Goal: Information Seeking & Learning: Check status

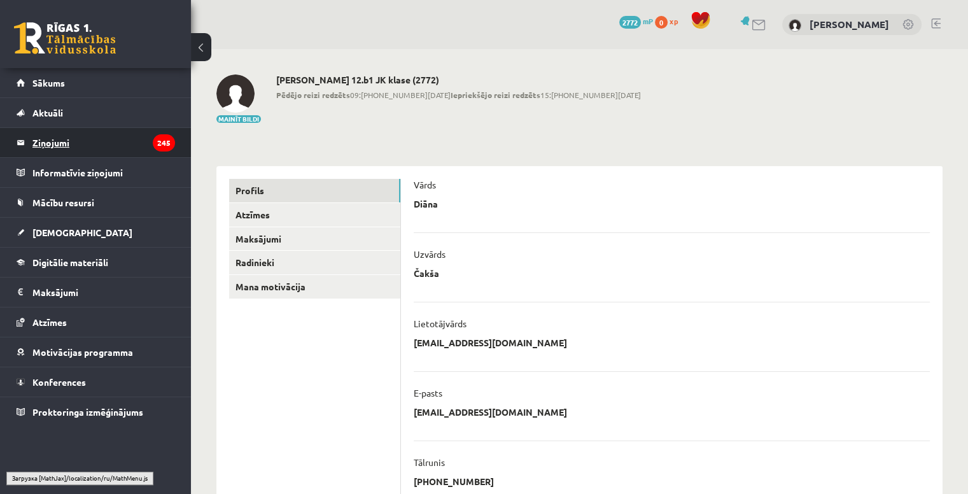
click at [85, 153] on legend "Ziņojumi 245" at bounding box center [103, 142] width 143 height 29
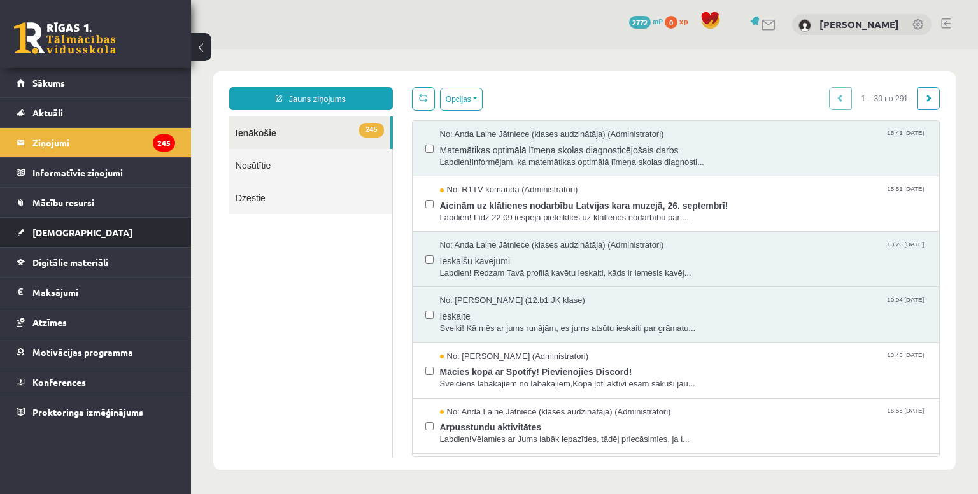
click at [54, 234] on span "[DEMOGRAPHIC_DATA]" at bounding box center [82, 232] width 100 height 11
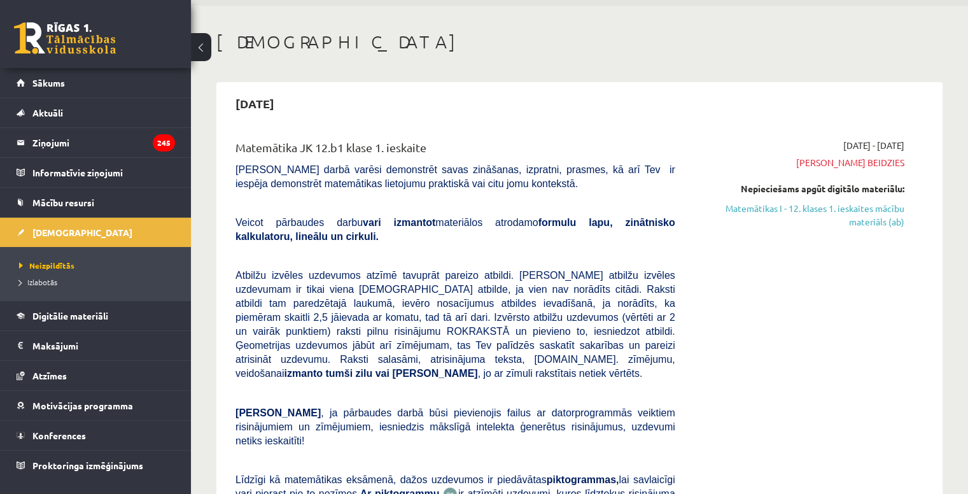
scroll to position [43, 0]
click at [41, 146] on legend "Ziņojumi 245" at bounding box center [103, 142] width 143 height 29
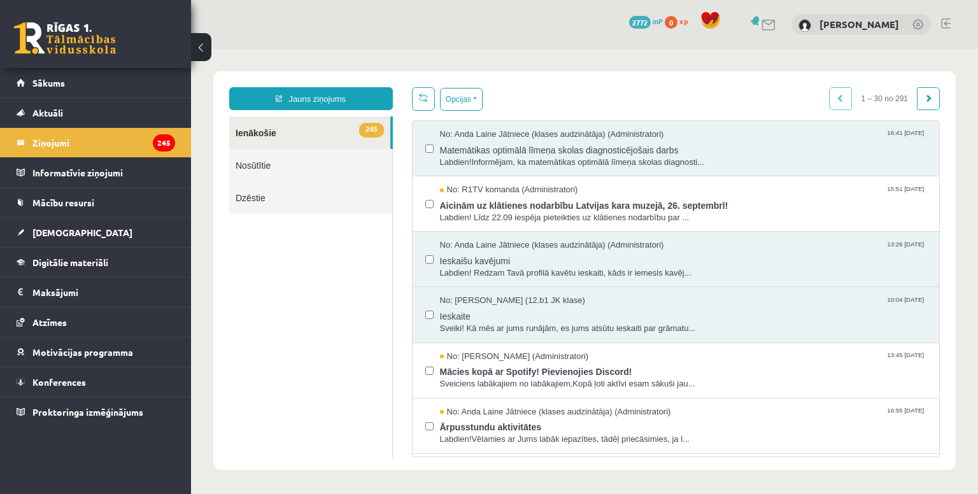
click at [270, 169] on link "Nosūtītie" at bounding box center [310, 165] width 163 height 32
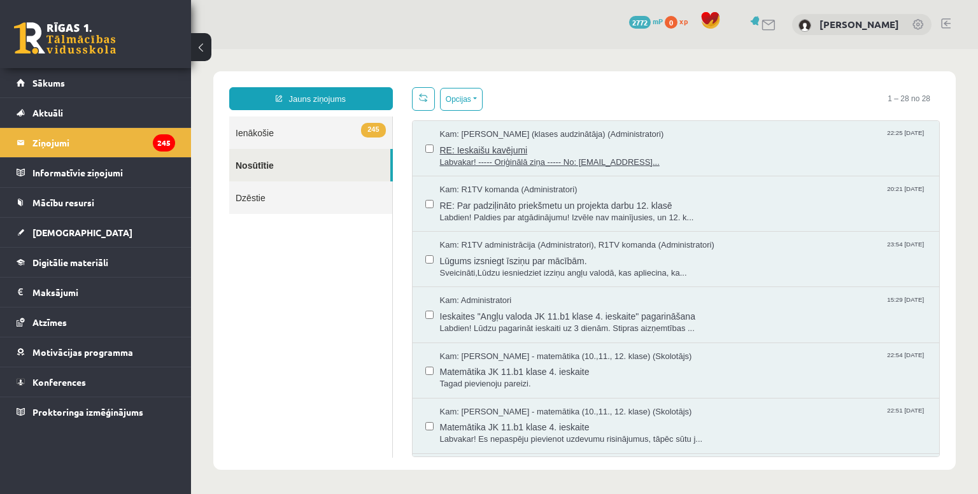
click at [700, 151] on span "RE: Ieskaišu kavējumi" at bounding box center [683, 149] width 487 height 16
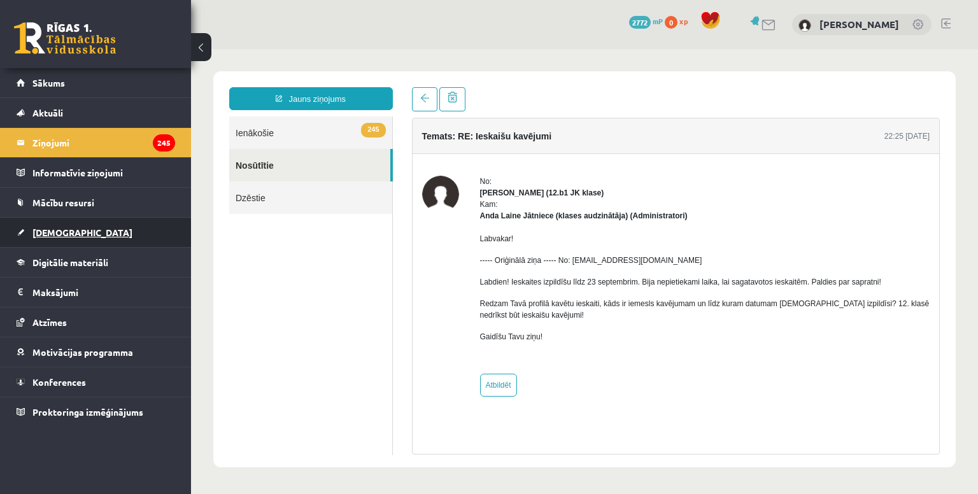
click at [55, 229] on span "[DEMOGRAPHIC_DATA]" at bounding box center [82, 232] width 100 height 11
